Goal: Information Seeking & Learning: Learn about a topic

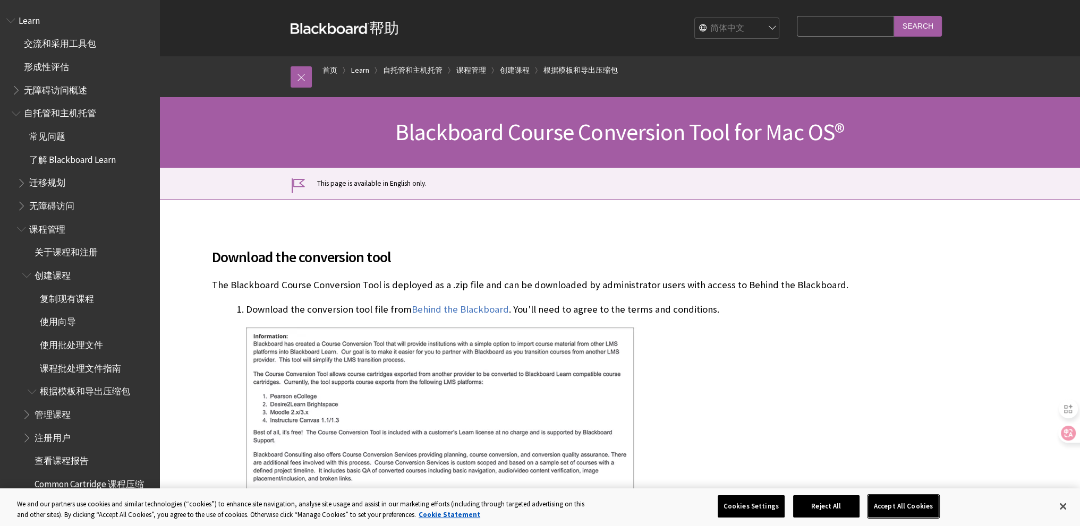
click at [894, 506] on button "Accept All Cookies" at bounding box center [903, 506] width 71 height 22
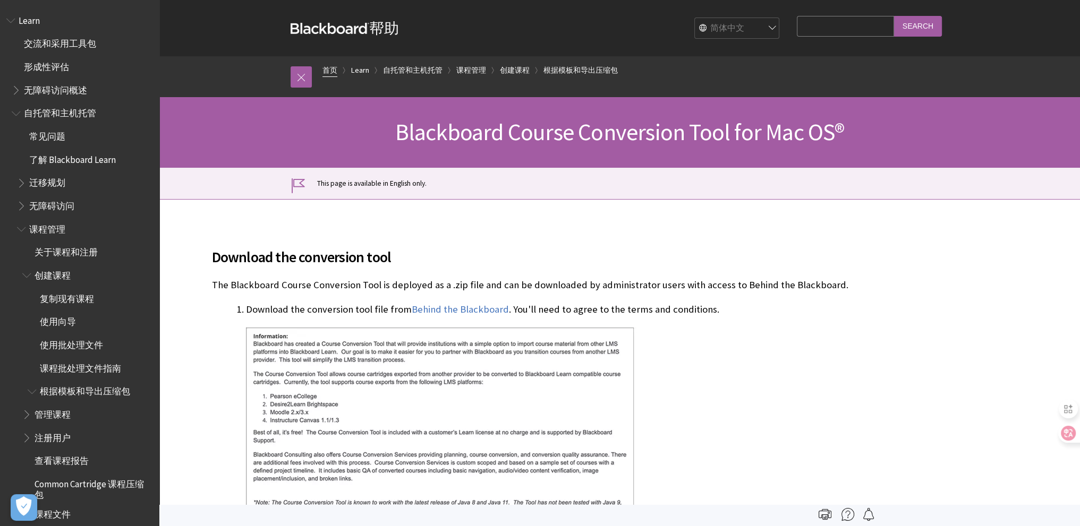
click at [326, 67] on link "首页" at bounding box center [329, 70] width 15 height 13
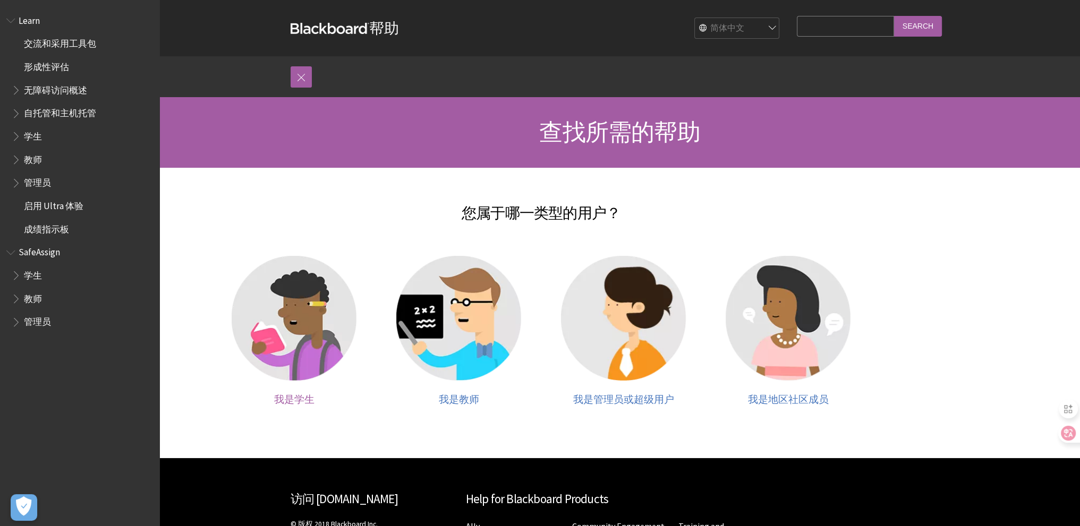
click at [305, 293] on img at bounding box center [294, 318] width 125 height 125
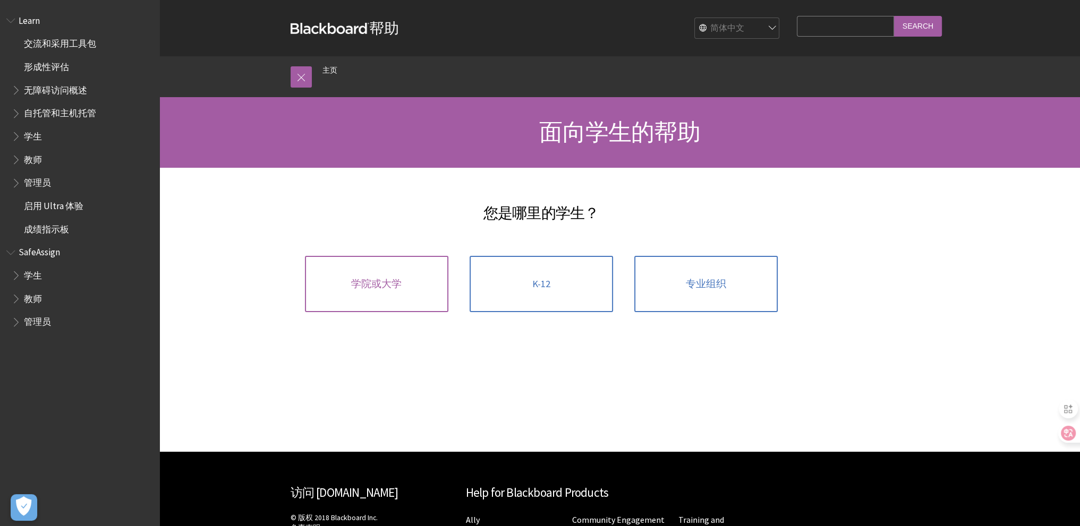
click at [378, 295] on link "学院或大学" at bounding box center [376, 284] width 143 height 56
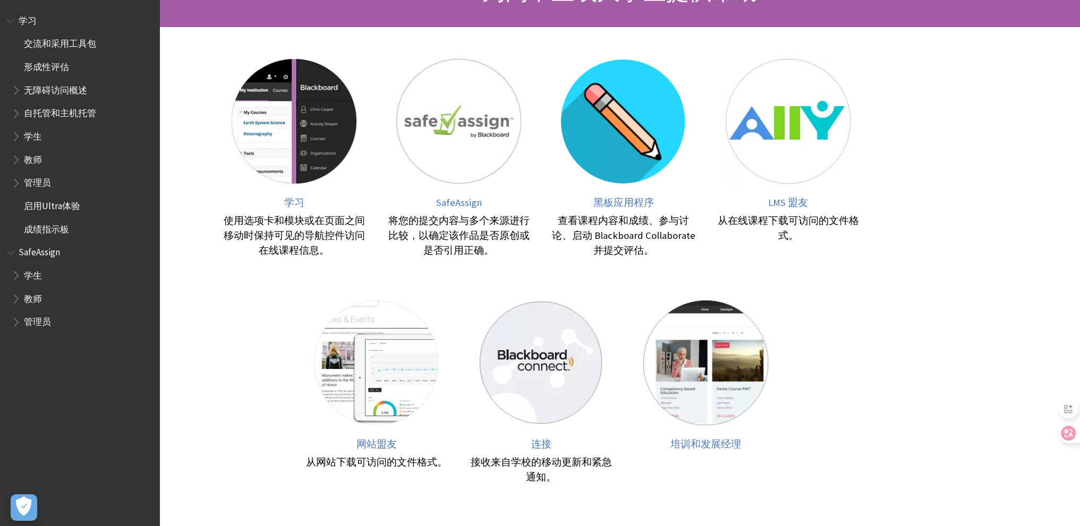
scroll to position [159, 0]
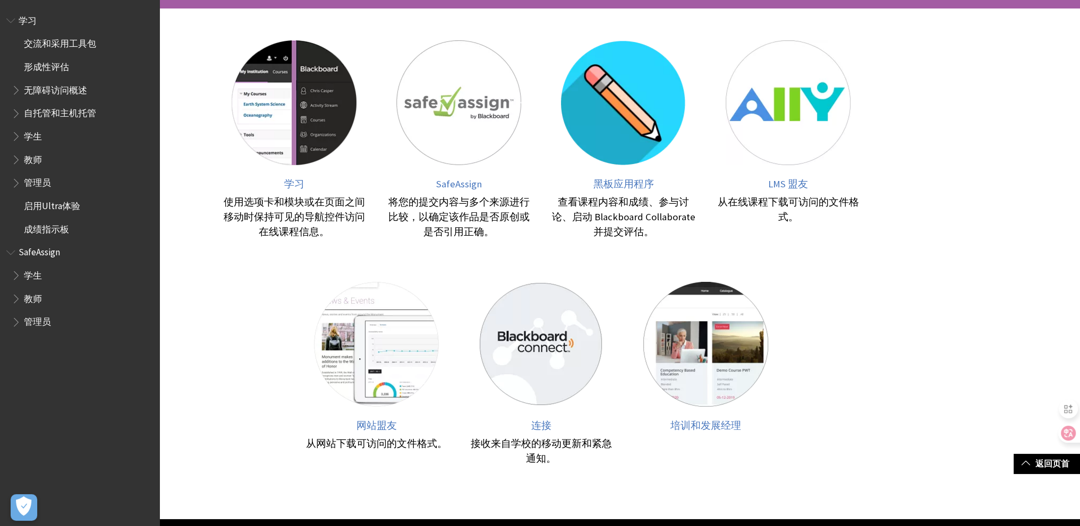
click at [18, 135] on span "Blackboard Learn 帮助的书籍大纲" at bounding box center [17, 133] width 11 height 13
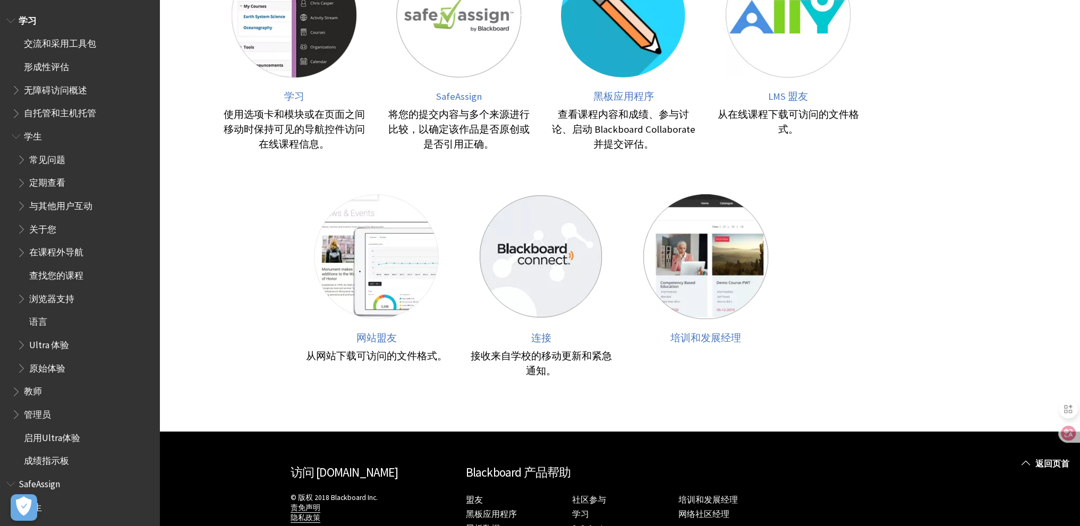
scroll to position [327, 0]
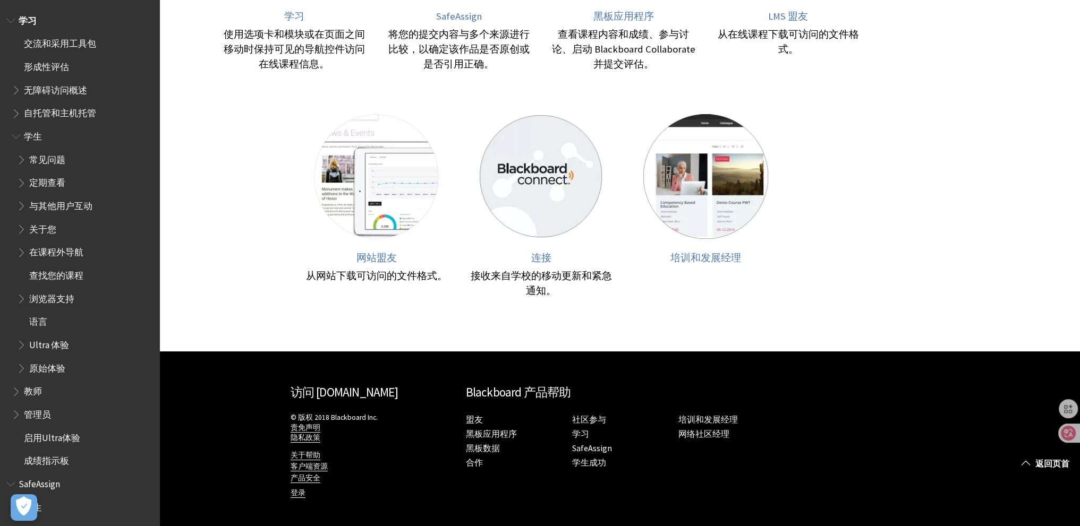
click at [342, 393] on font "访问 [DOMAIN_NAME]" at bounding box center [344, 392] width 107 height 15
click at [369, 255] on font "网站盟友" at bounding box center [376, 258] width 40 height 12
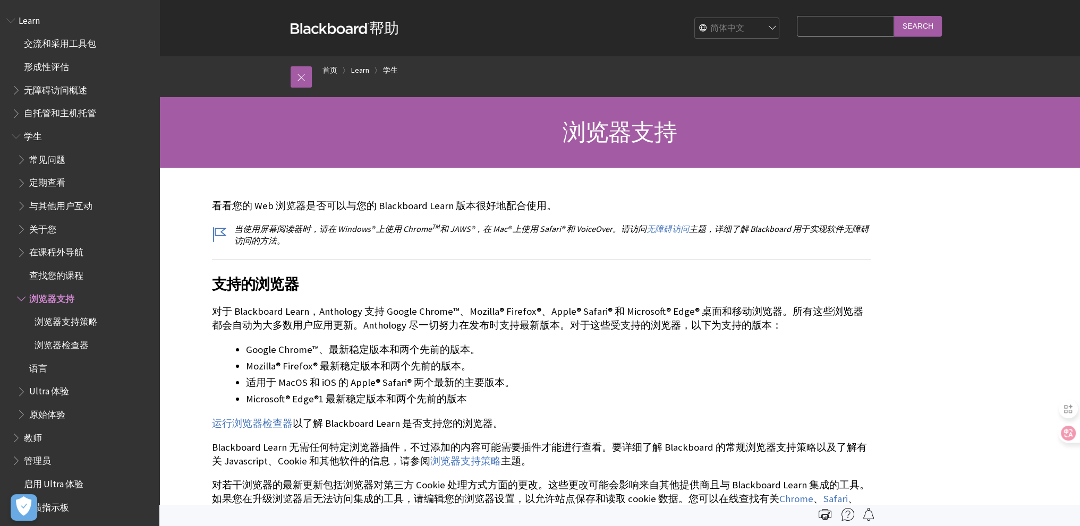
scroll to position [95, 0]
